Goal: Unclear: Browse casually

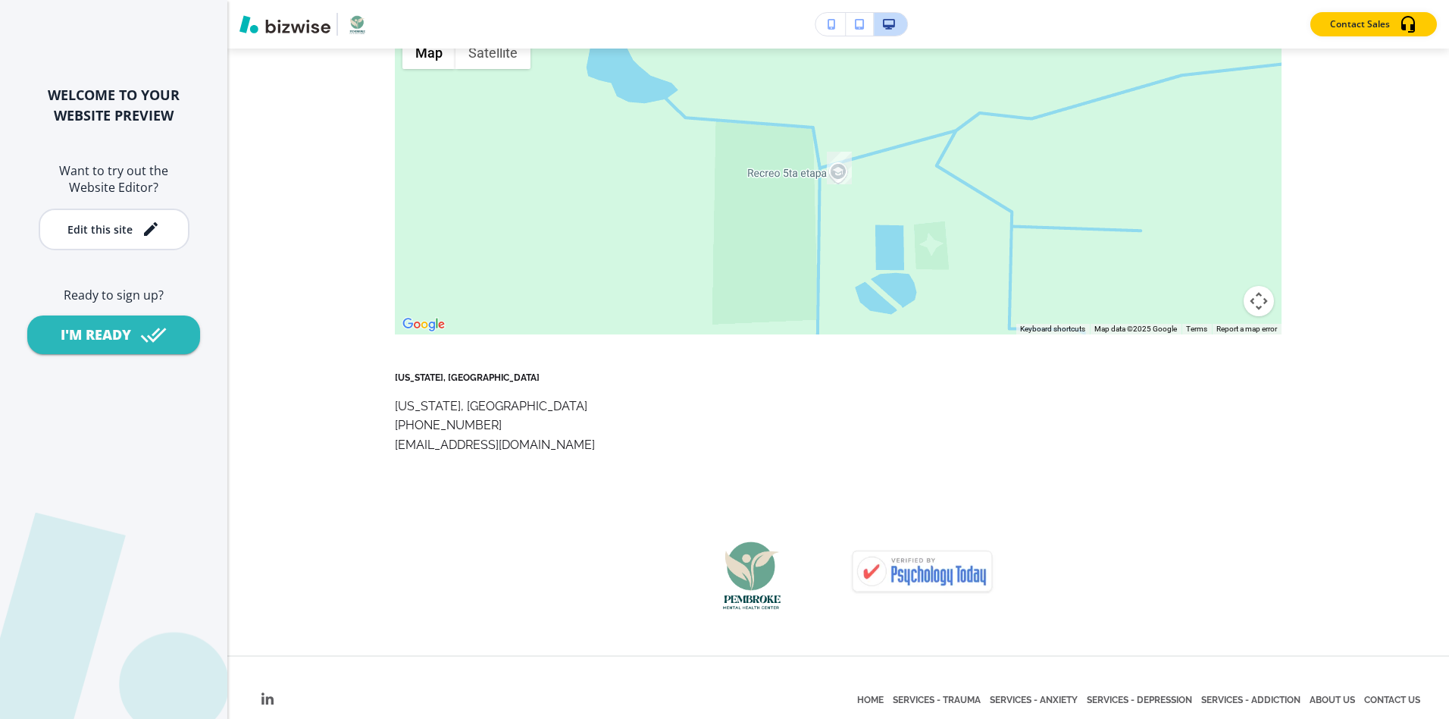
scroll to position [7301, 0]
